Goal: Task Accomplishment & Management: Use online tool/utility

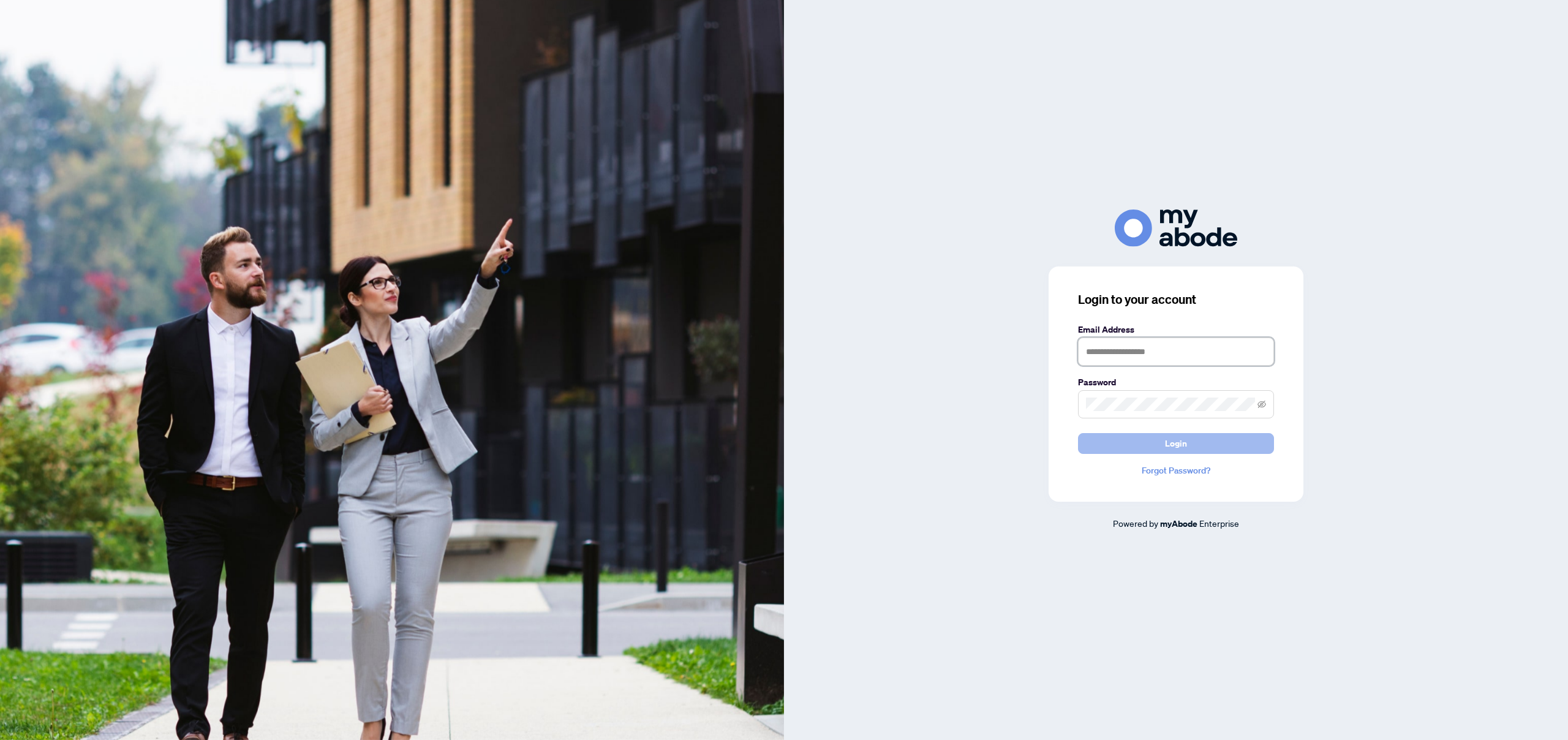
type input "**********"
click at [1183, 440] on span "Login" at bounding box center [1176, 443] width 22 height 20
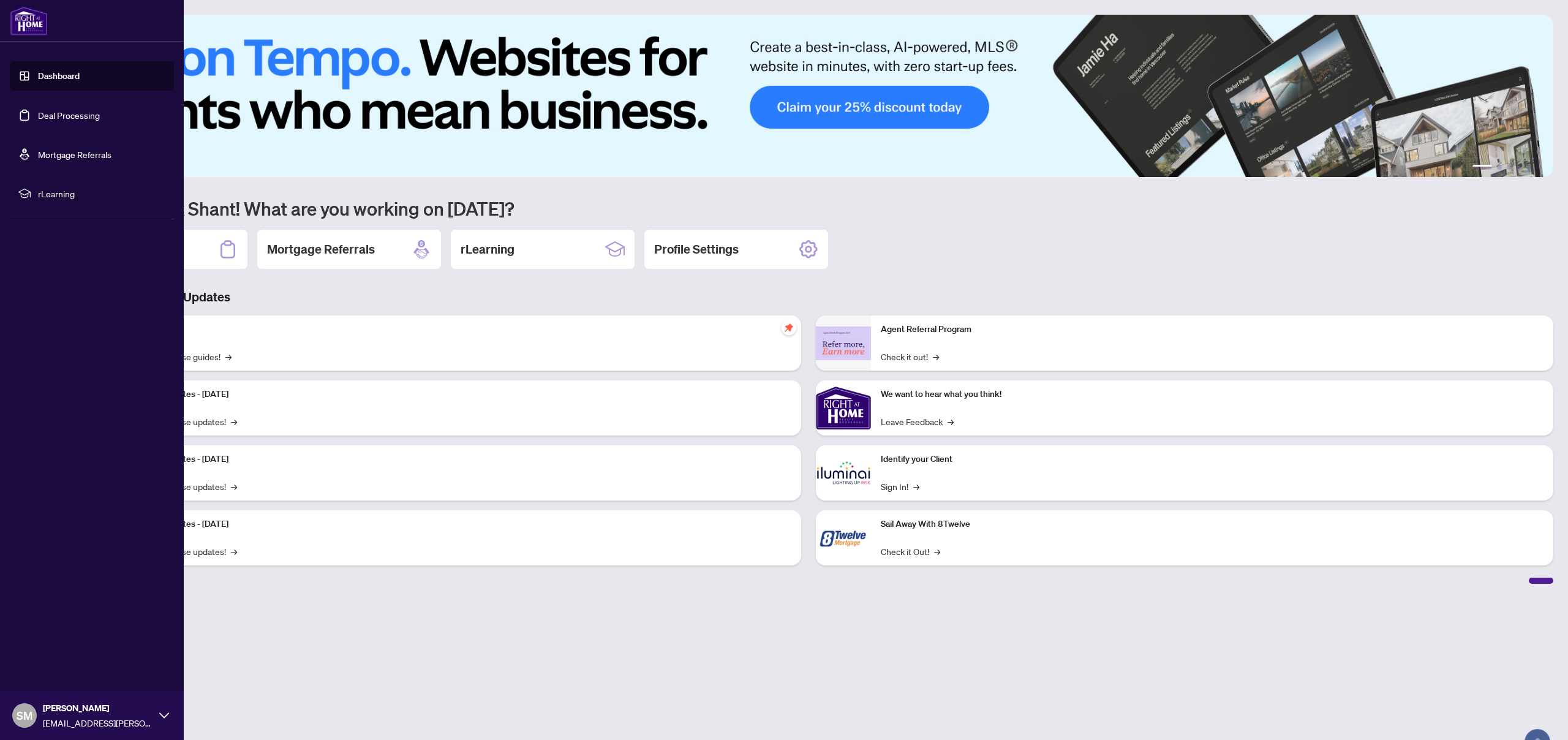
click at [38, 111] on link "Deal Processing" at bounding box center [69, 115] width 62 height 11
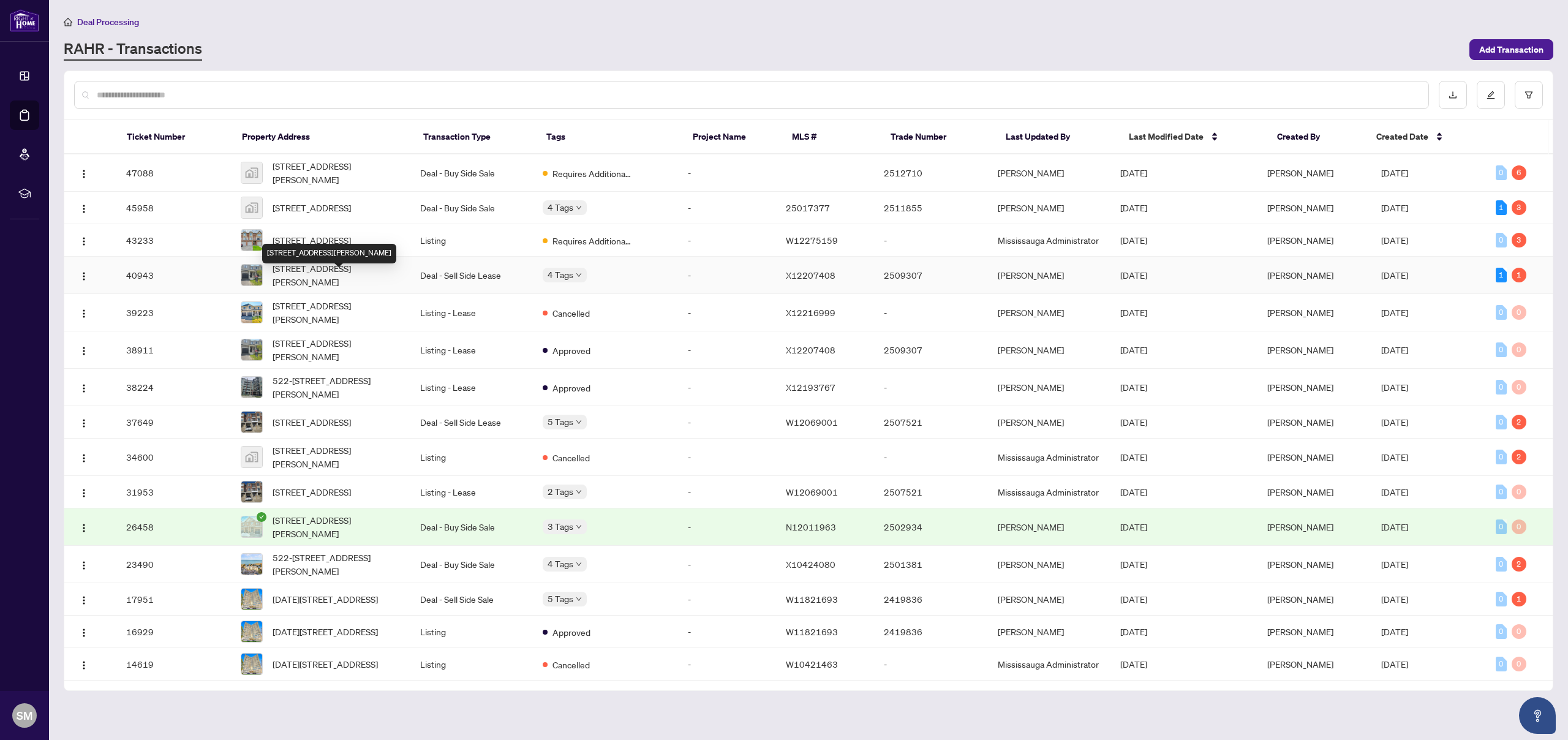
click at [377, 284] on span "16-30 Mia Dr, Hamilton, Ontario L9B 0K1, Canada" at bounding box center [337, 275] width 128 height 27
click at [306, 366] on div "522-600 North Service Rd, Hamilton, Ontario L8E 0L2, Canada" at bounding box center [337, 366] width 150 height 20
click at [330, 273] on span "16-30 Mia Dr, Hamilton, Ontario L9B 0K1, Canada" at bounding box center [337, 275] width 128 height 27
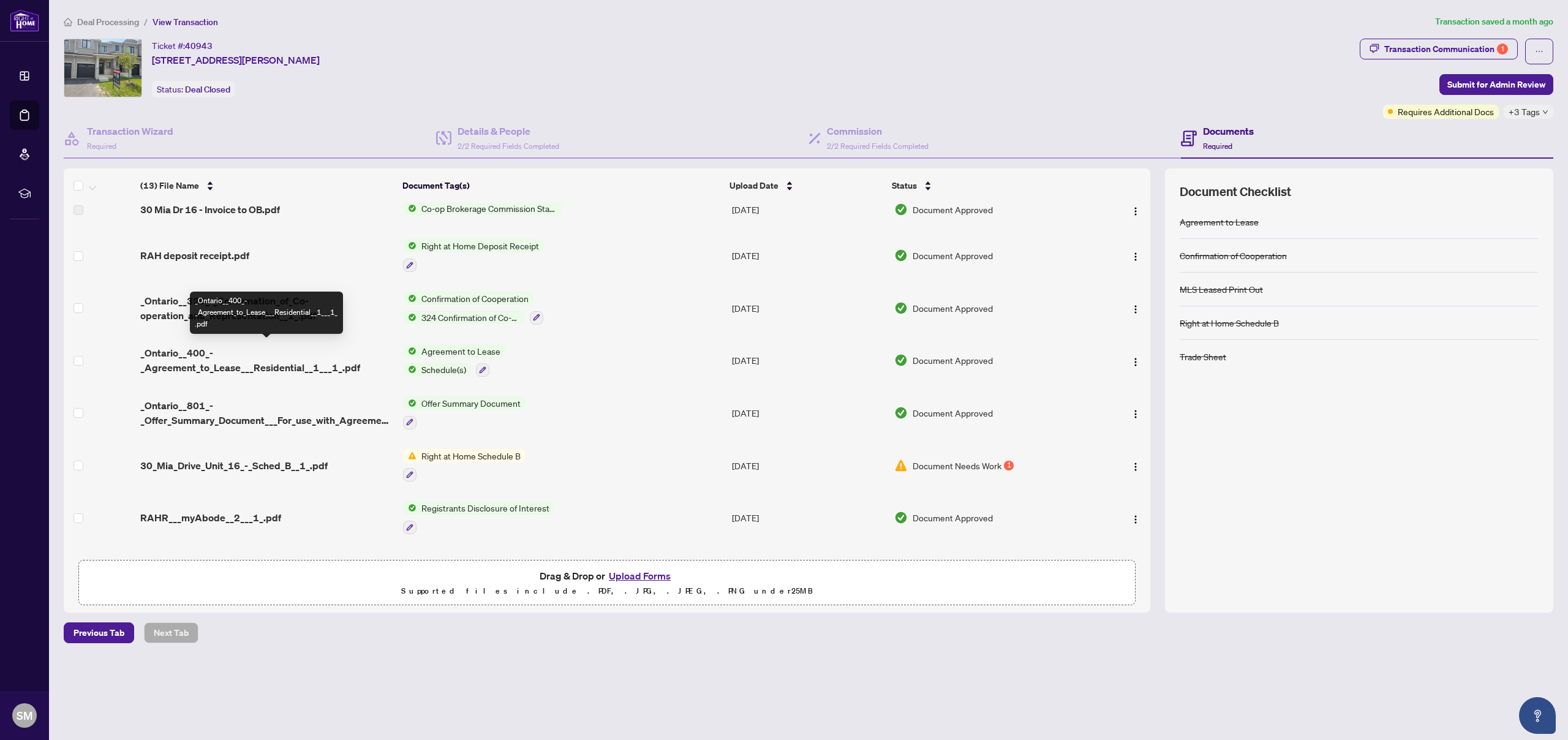
scroll to position [277, 0]
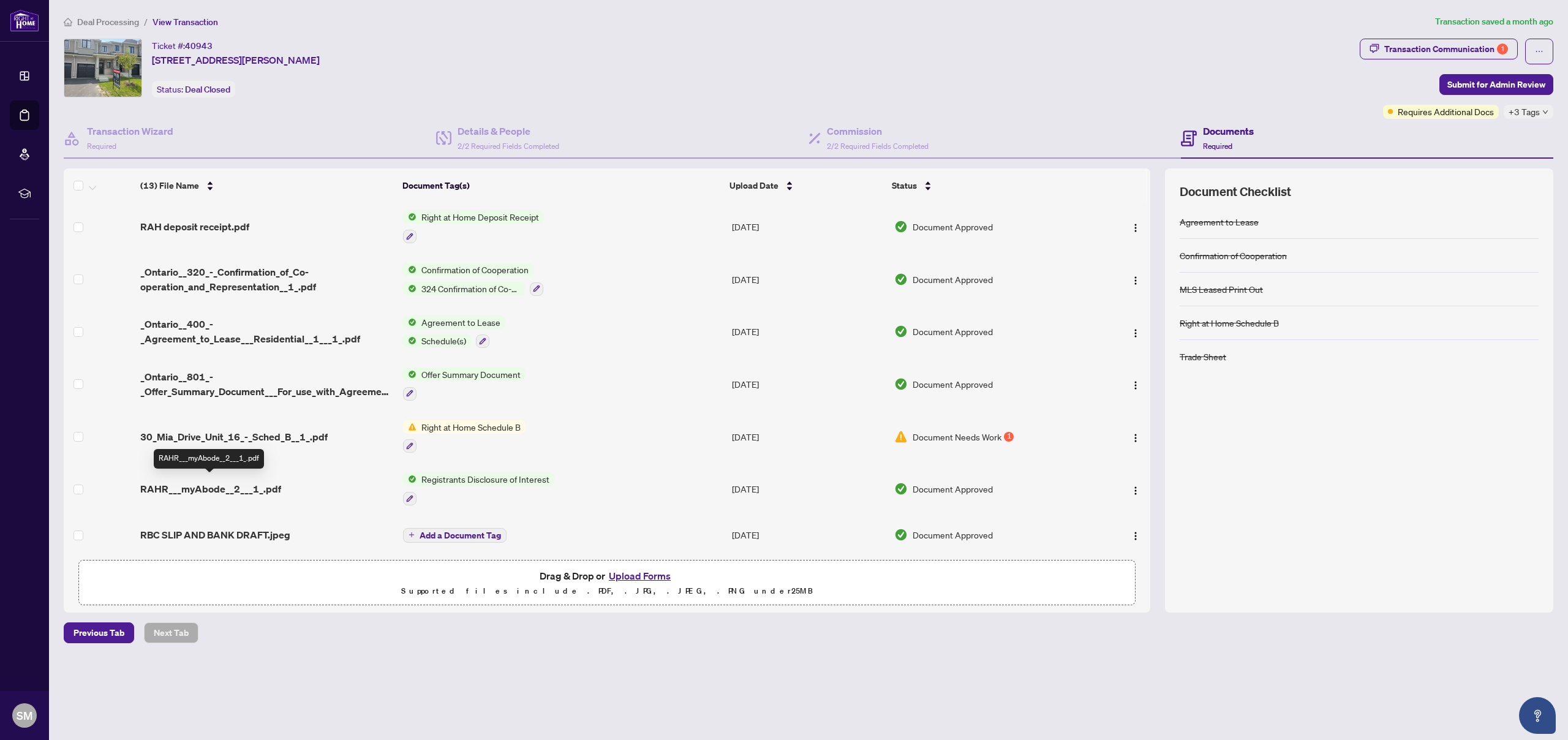
click at [269, 481] on span "RAHR___myAbode__2___1_.pdf" at bounding box center [210, 489] width 141 height 14
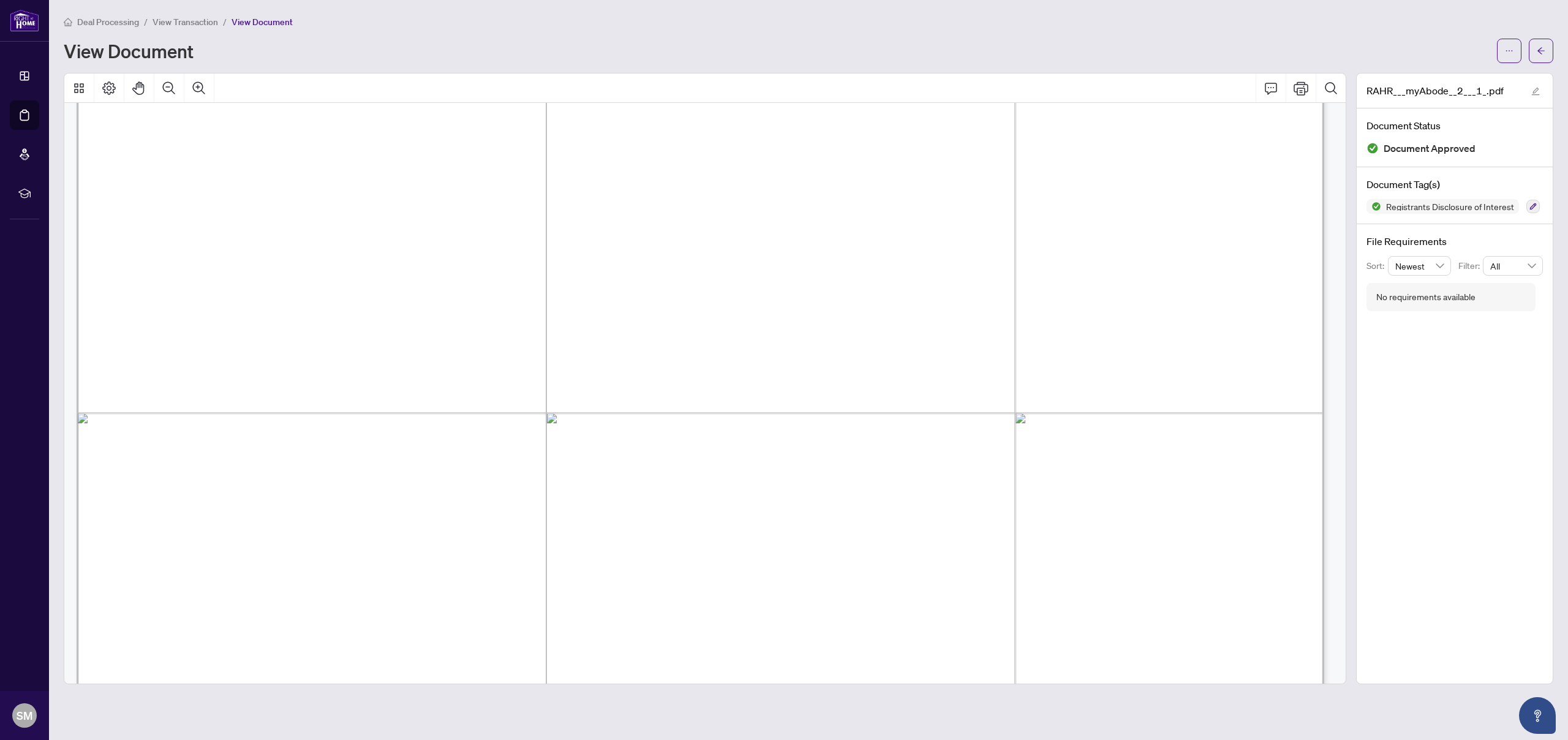
scroll to position [26, 0]
